Goal: Task Accomplishment & Management: Use online tool/utility

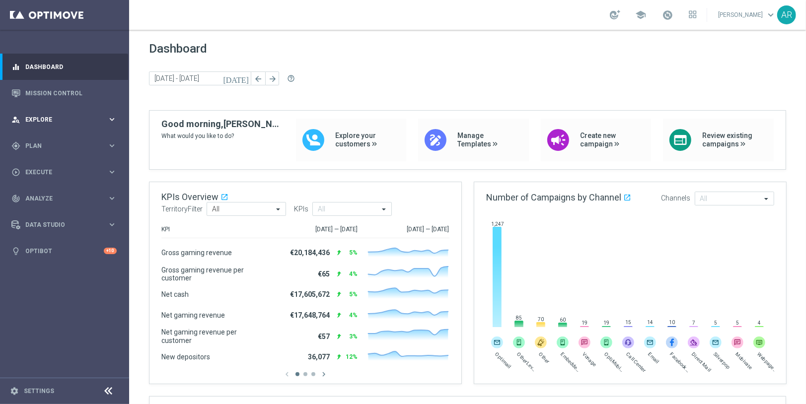
click at [111, 117] on icon "keyboard_arrow_right" at bounding box center [111, 119] width 9 height 9
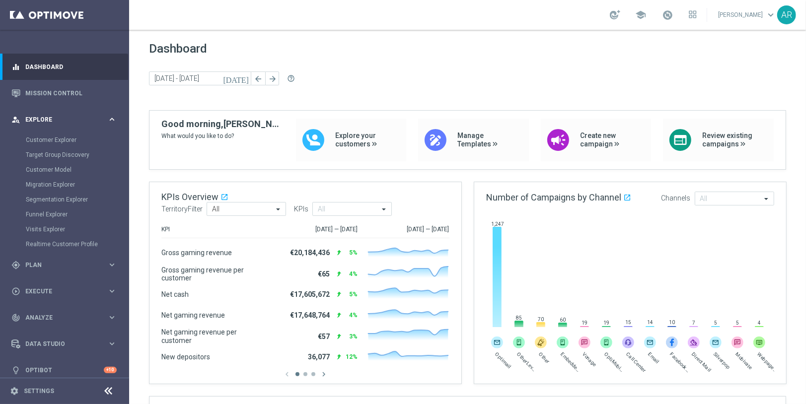
click at [107, 117] on icon "keyboard_arrow_right" at bounding box center [111, 119] width 9 height 9
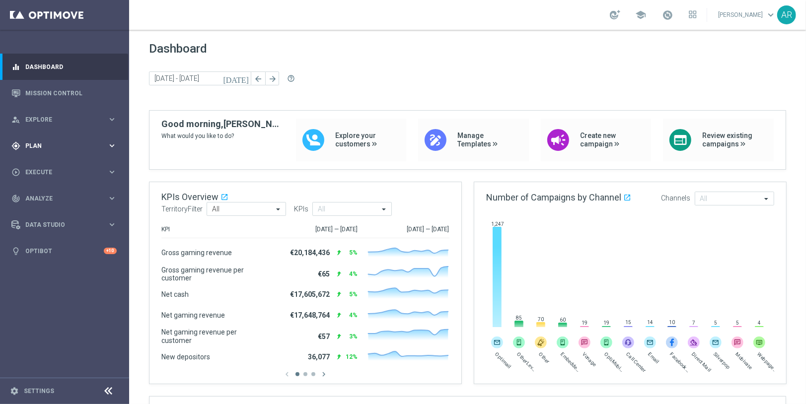
click at [111, 147] on icon "keyboard_arrow_right" at bounding box center [111, 145] width 9 height 9
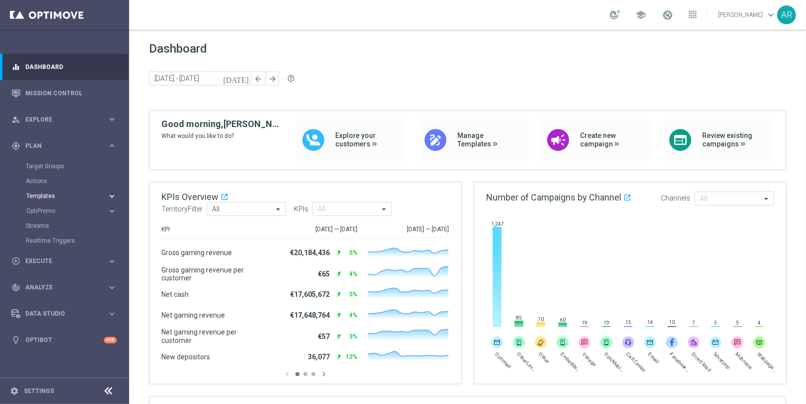
click at [112, 194] on icon "keyboard_arrow_right" at bounding box center [111, 196] width 9 height 9
click at [41, 210] on link "Optimail" at bounding box center [67, 211] width 72 height 8
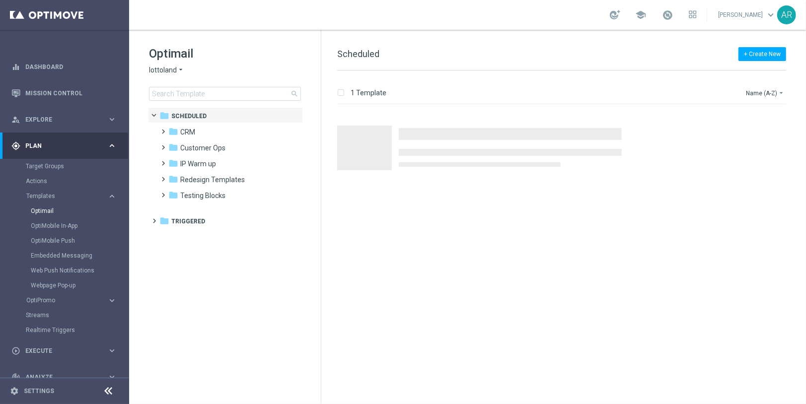
click at [173, 69] on span "lottoland" at bounding box center [163, 70] width 28 height 9
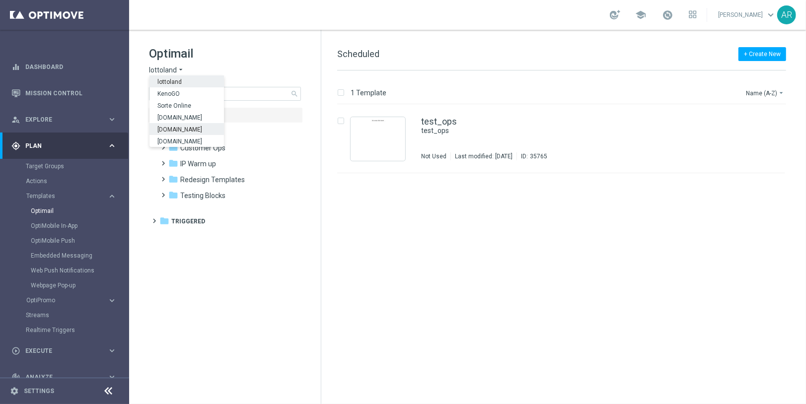
click at [0, 0] on span "[DOMAIN_NAME]" at bounding box center [0, 0] width 0 height 0
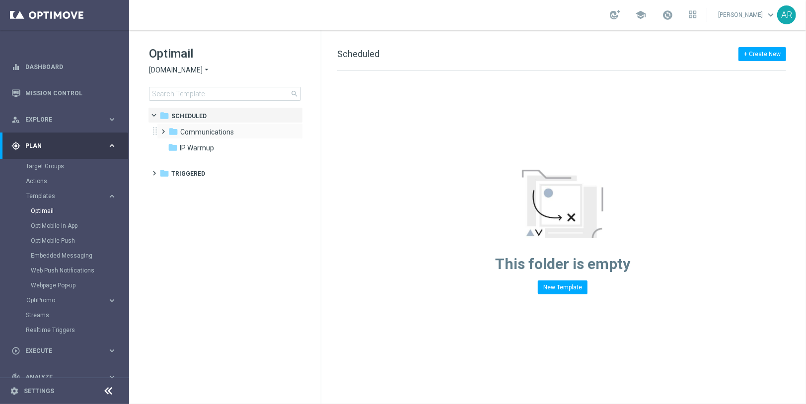
click at [164, 129] on span at bounding box center [161, 127] width 4 height 4
click at [172, 145] on span at bounding box center [171, 143] width 4 height 4
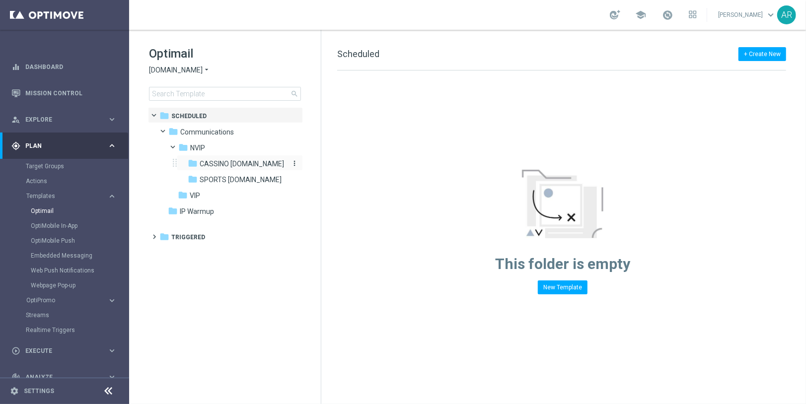
click at [223, 159] on div "folder CASSINO [DOMAIN_NAME]" at bounding box center [237, 163] width 98 height 11
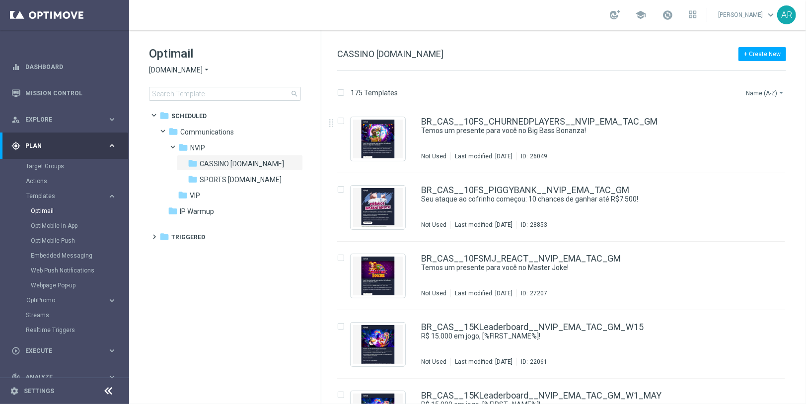
click at [773, 93] on button "Name (A-Z) arrow_drop_down" at bounding box center [765, 93] width 41 height 12
click at [762, 135] on span "Date Modified (Newest)" at bounding box center [747, 137] width 67 height 7
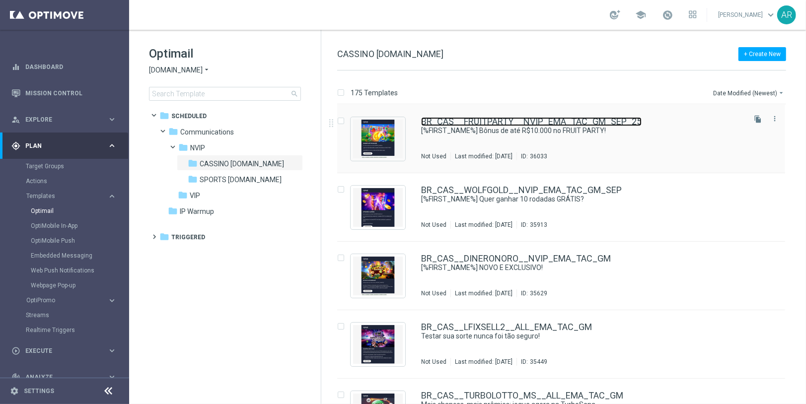
click at [538, 122] on link "BR_CAS__FRUITPARTY__NVIP_EMA_TAC_GM_SEP_25" at bounding box center [531, 121] width 220 height 9
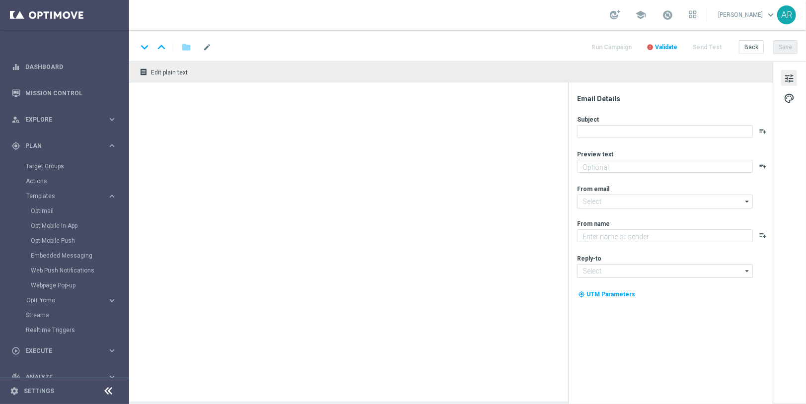
type textarea "[DEMOGRAPHIC_DATA] nos jogos selecionados e garanta até 25% em bônus!"
type input "[EMAIL_ADDRESS][DOMAIN_NAME]"
type textarea "Lottoland"
type input "[EMAIL_ADDRESS][DOMAIN_NAME]"
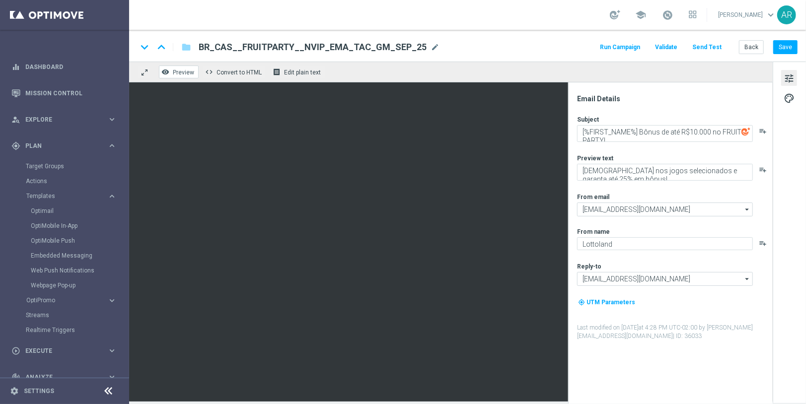
click at [179, 74] on span "Preview" at bounding box center [183, 72] width 21 height 7
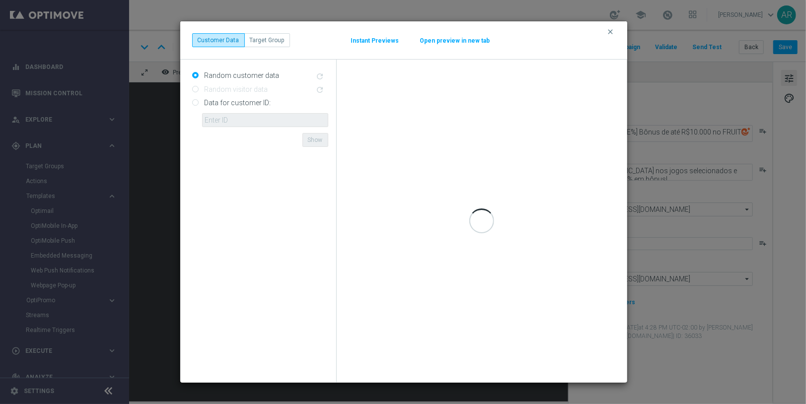
click at [439, 42] on button "Open preview in new tab" at bounding box center [454, 41] width 71 height 8
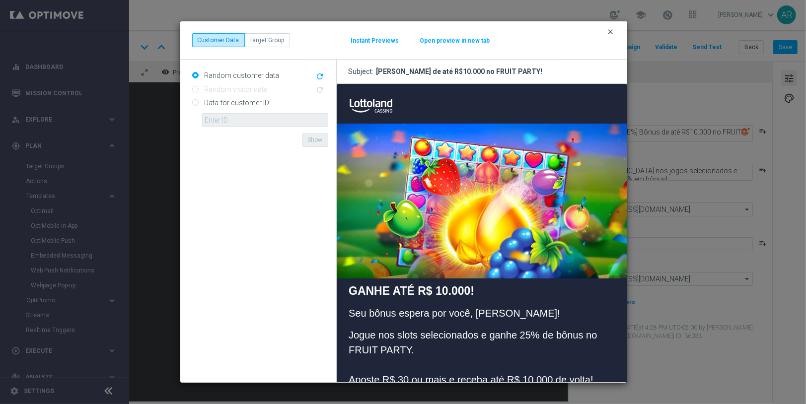
click at [611, 32] on icon "clear" at bounding box center [611, 32] width 8 height 8
